Goal: Check status: Check status

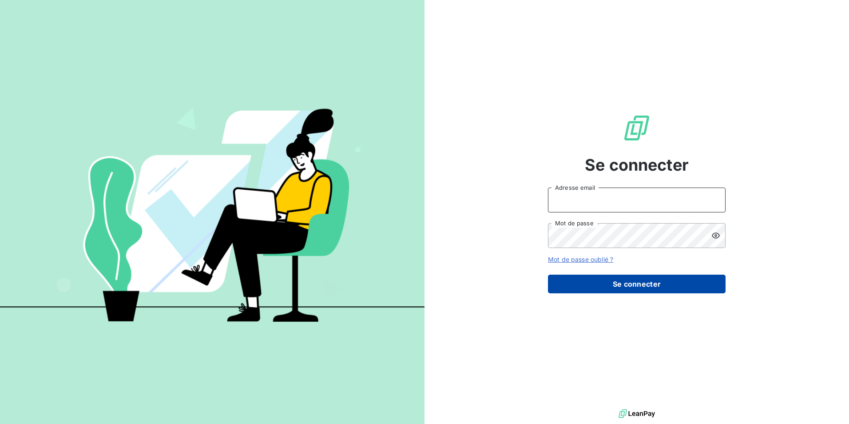
type input "[PERSON_NAME][EMAIL_ADDRESS][DOMAIN_NAME]"
click at [639, 285] on button "Se connecter" at bounding box center [637, 283] width 178 height 19
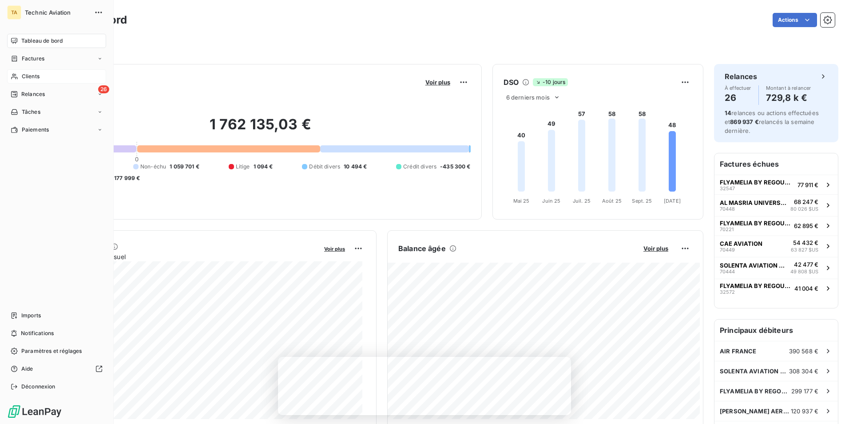
click at [28, 76] on span "Clients" at bounding box center [31, 76] width 18 height 8
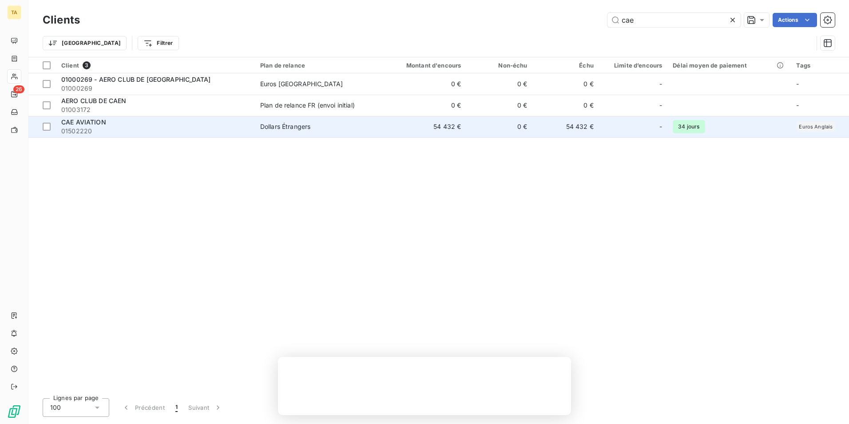
type input "cae"
click at [115, 127] on span "01502220" at bounding box center [155, 131] width 188 height 9
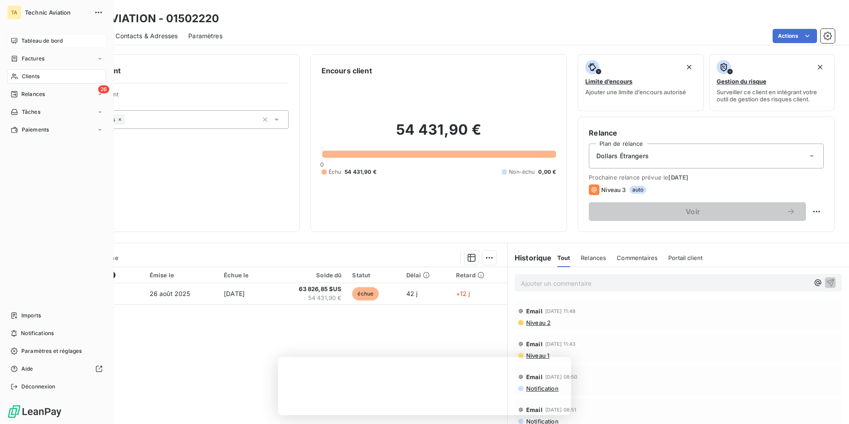
click at [34, 40] on span "Tableau de bord" at bounding box center [41, 41] width 41 height 8
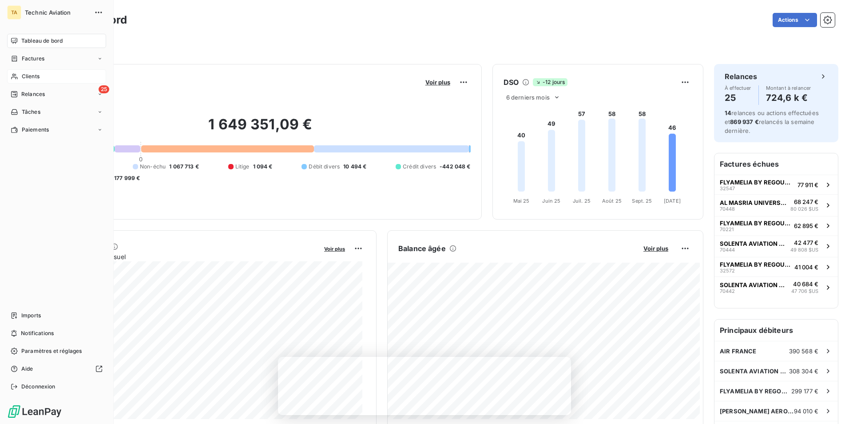
click at [33, 75] on span "Clients" at bounding box center [31, 76] width 18 height 8
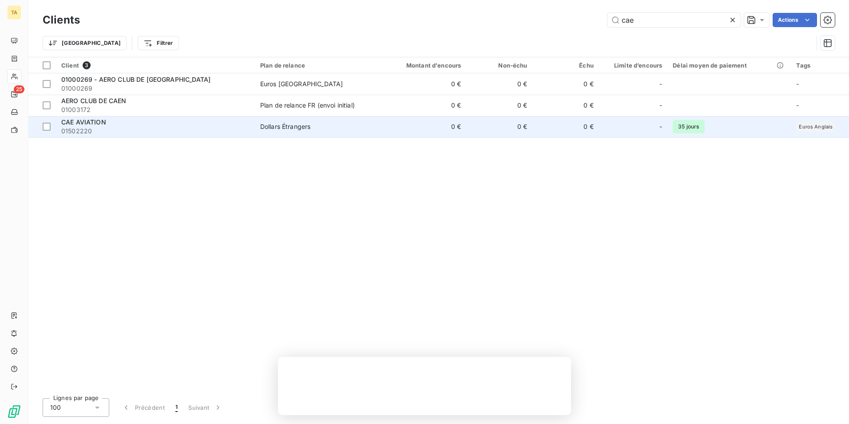
type input "cae"
click at [94, 128] on span "01502220" at bounding box center [155, 131] width 188 height 9
